Goal: Information Seeking & Learning: Learn about a topic

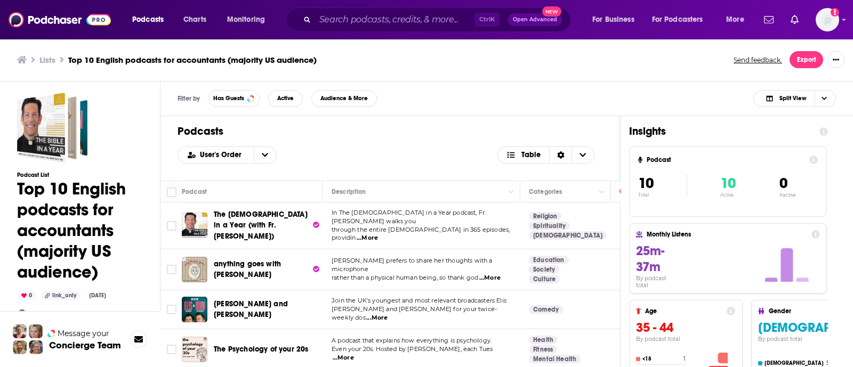
click at [509, 274] on p "rather than a physical human being, so thank god ...More" at bounding box center [422, 278] width 180 height 9
click at [499, 274] on span "...More" at bounding box center [489, 278] width 21 height 9
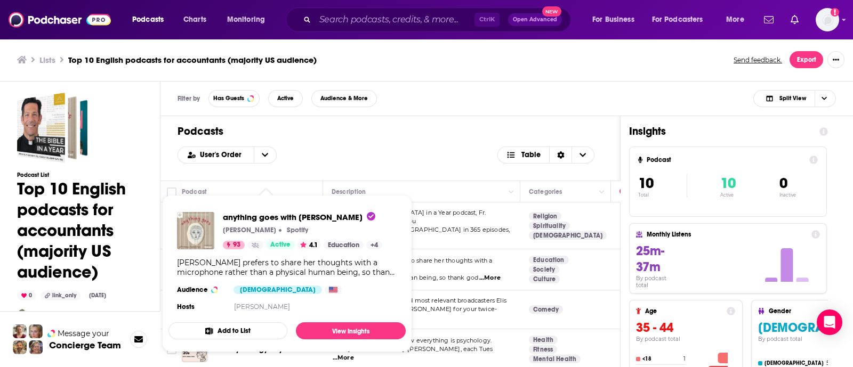
click at [254, 263] on div "[PERSON_NAME] prefers to share her thoughts with a microphone rather than a phy…" at bounding box center [287, 267] width 220 height 19
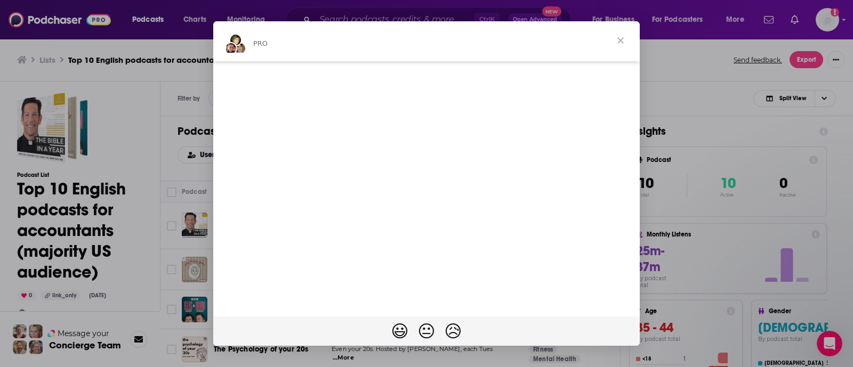
scroll to position [3, 0]
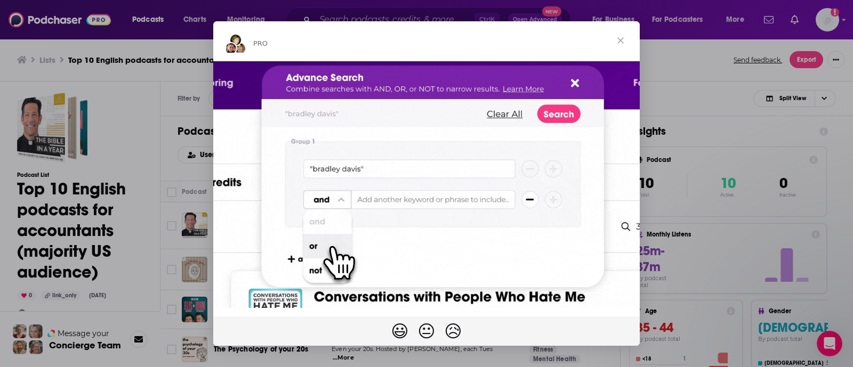
click at [627, 35] on span "Close" at bounding box center [621, 40] width 38 height 38
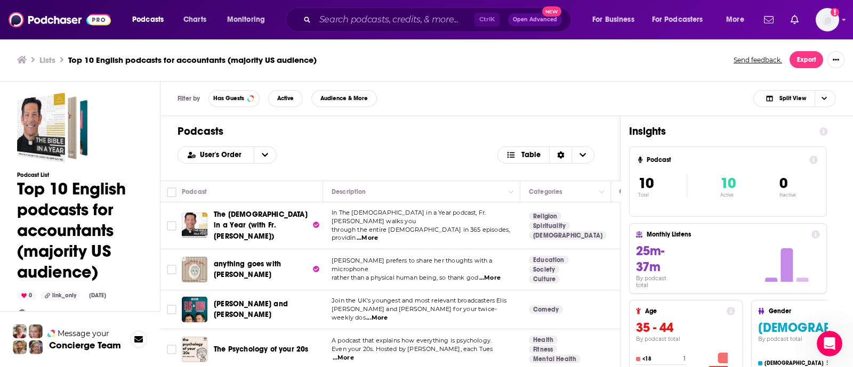
click at [49, 61] on h3 "Lists" at bounding box center [47, 60] width 16 height 10
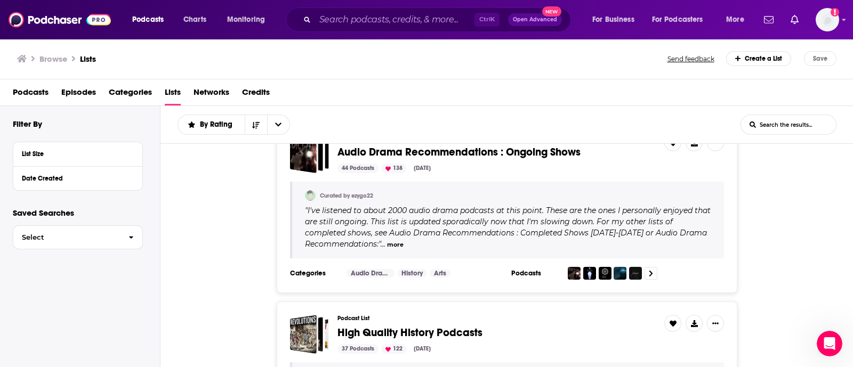
scroll to position [198, 0]
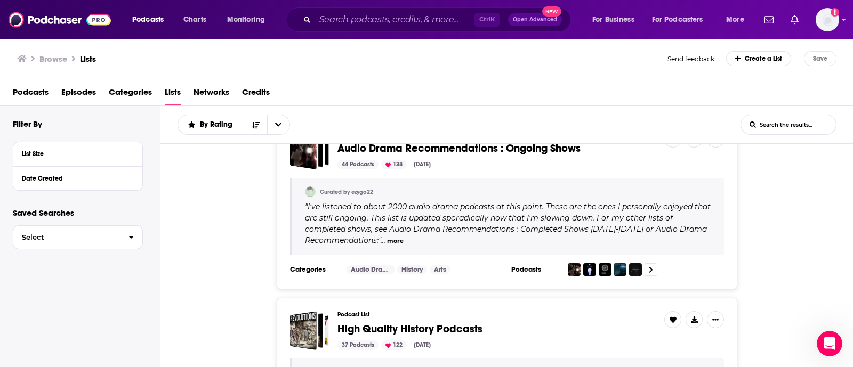
click at [766, 109] on div "By Rating List Search Input Search the results... List Search Input Search the …" at bounding box center [507, 125] width 693 height 38
click at [767, 115] on input "List Search Input" at bounding box center [788, 124] width 95 height 19
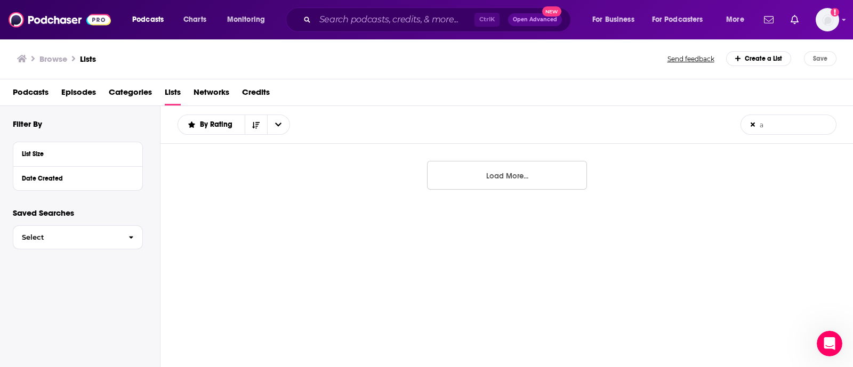
scroll to position [0, 0]
type input "accounting"
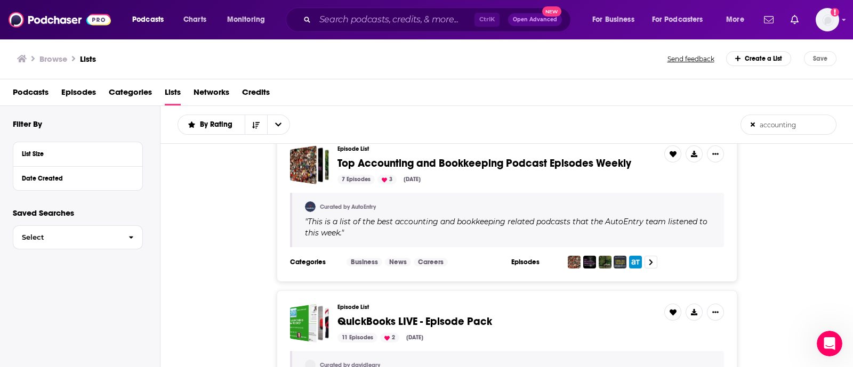
scroll to position [24, 0]
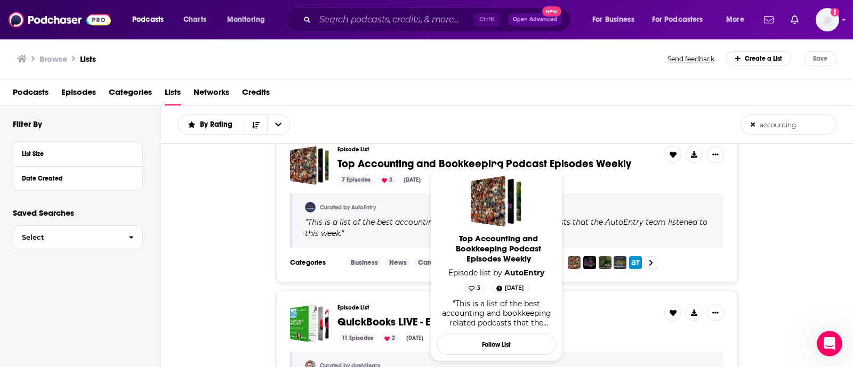
click at [453, 170] on span "Top Accounting and Bookkeeping Podcast Episodes Weekly Episode list by AutoEntr…" at bounding box center [496, 266] width 119 height 192
click at [436, 162] on span "Top Accounting and Bookkeeping Podcast Episodes Weekly" at bounding box center [485, 163] width 294 height 13
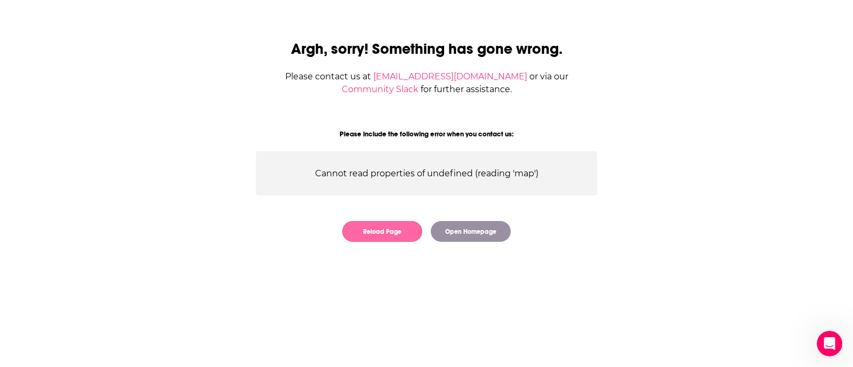
click at [403, 235] on button "Reload Page" at bounding box center [382, 231] width 80 height 21
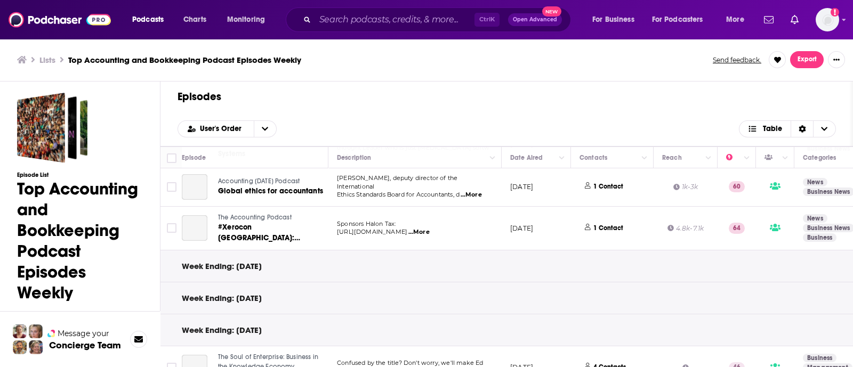
scroll to position [320, 0]
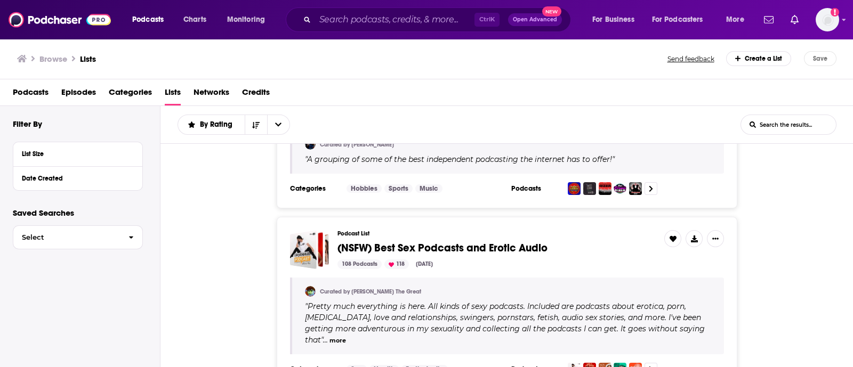
scroll to position [595, 0]
click at [764, 123] on input "List Search Input" at bounding box center [788, 124] width 95 height 19
type input "accounting"
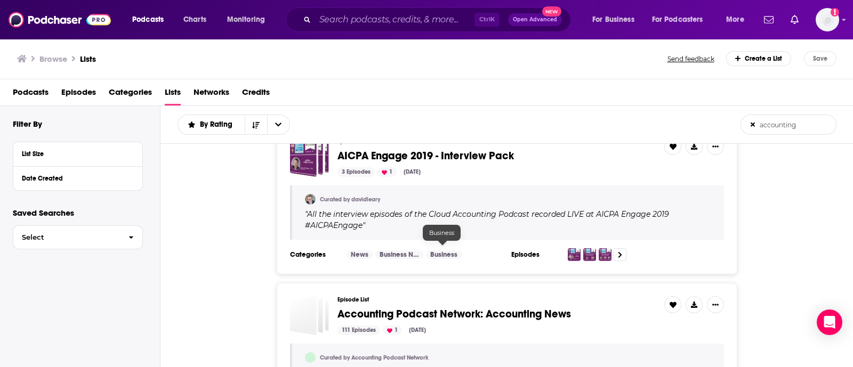
scroll to position [656, 0]
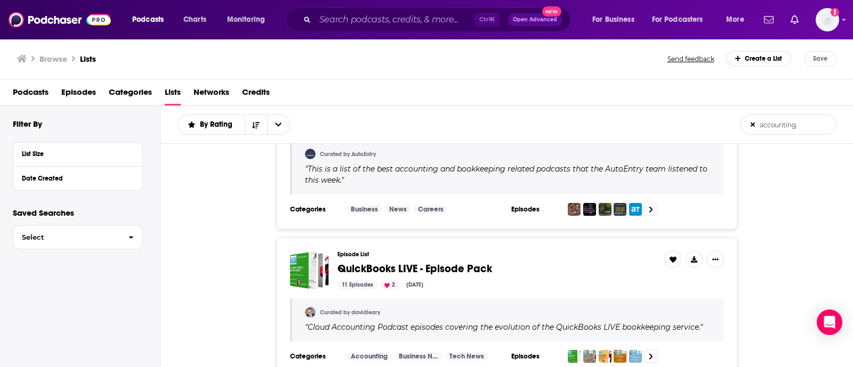
scroll to position [0, 0]
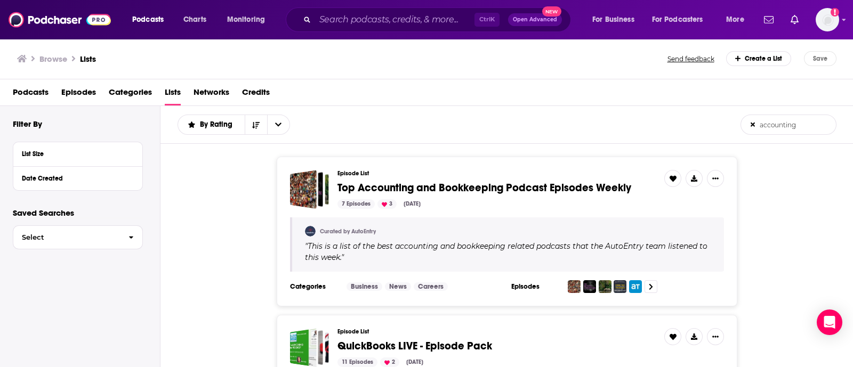
click at [19, 85] on span "Podcasts" at bounding box center [31, 95] width 36 height 22
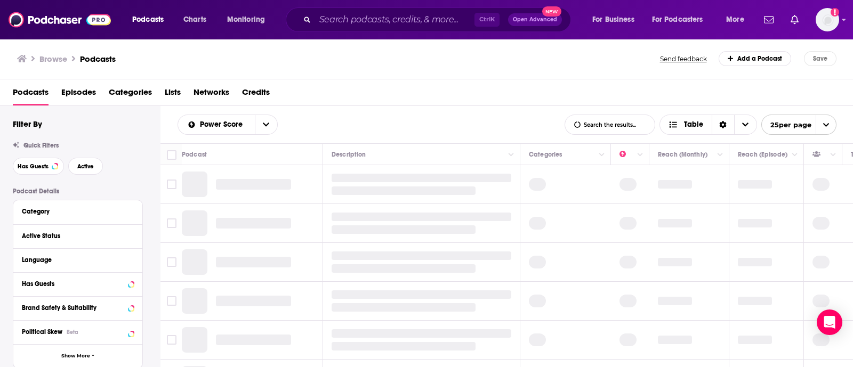
click at [34, 205] on button "Category" at bounding box center [78, 211] width 112 height 13
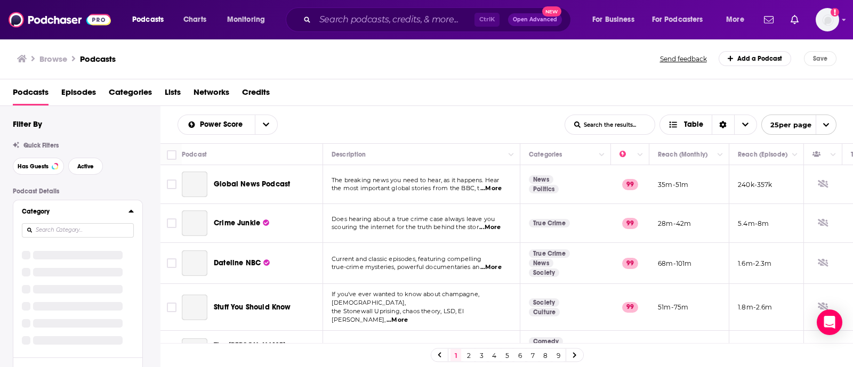
scroll to position [6, 0]
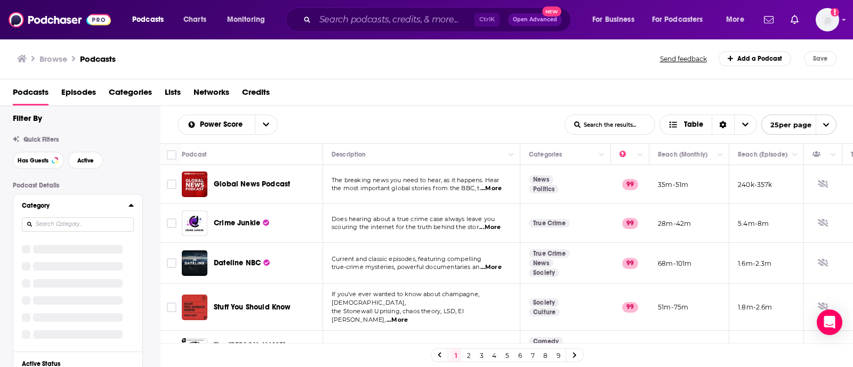
click at [42, 226] on input at bounding box center [78, 225] width 112 height 14
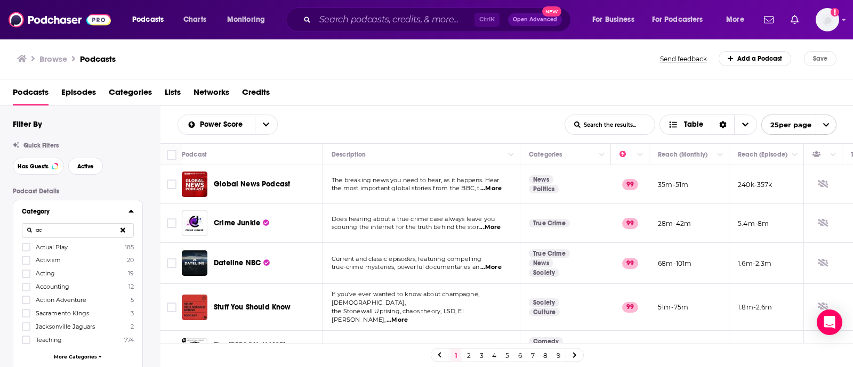
scroll to position [0, 0]
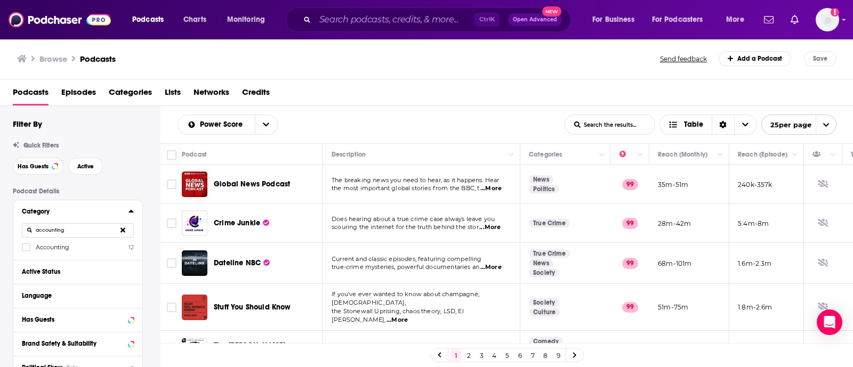
type input "accounting"
click at [37, 255] on div "Category accounting Accounting 12" at bounding box center [77, 231] width 129 height 60
click at [19, 250] on div "Category accounting Accounting 12" at bounding box center [77, 231] width 129 height 60
click at [24, 250] on icon at bounding box center [26, 247] width 6 height 6
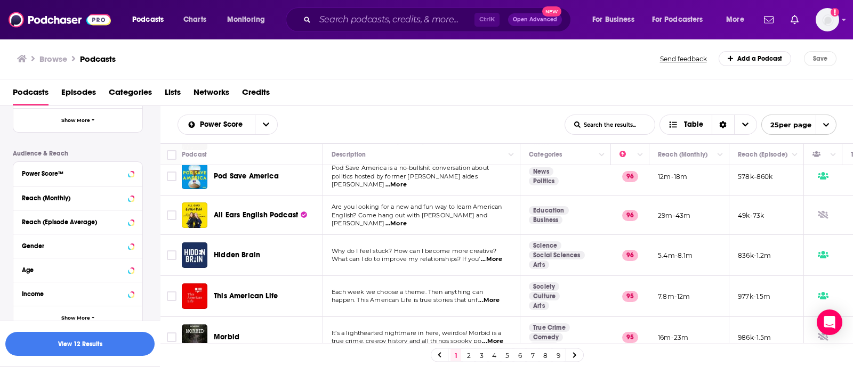
scroll to position [314, 0]
